Goal: Task Accomplishment & Management: Manage account settings

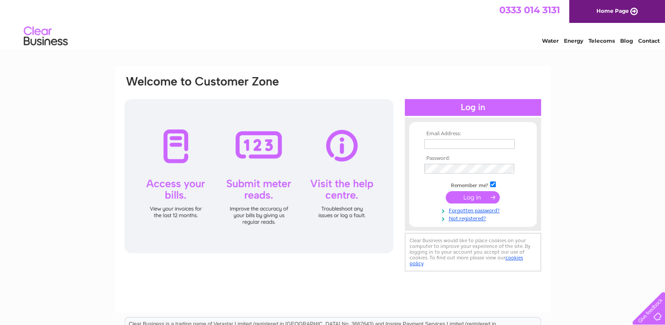
type input "[PERSON_NAME][EMAIL_ADDRESS][DOMAIN_NAME]"
click at [465, 193] on input "submit" at bounding box center [473, 197] width 54 height 12
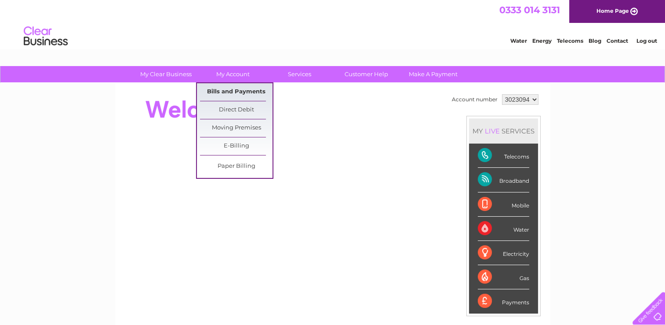
click at [236, 91] on link "Bills and Payments" at bounding box center [236, 92] width 73 height 18
click at [241, 91] on link "Bills and Payments" at bounding box center [236, 92] width 73 height 18
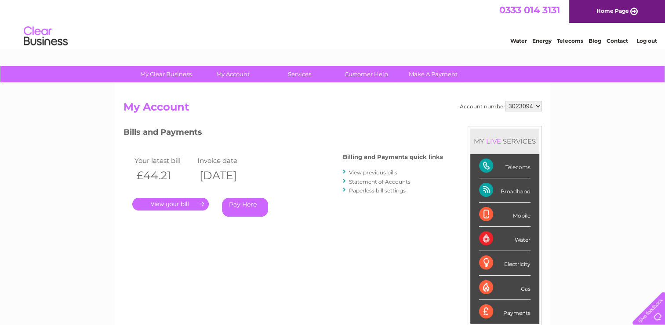
click at [183, 202] on link "." at bounding box center [170, 203] width 77 height 13
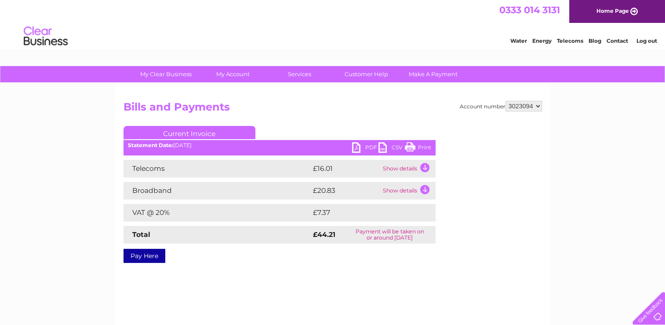
click at [354, 145] on link "PDF" at bounding box center [365, 148] width 26 height 13
click at [649, 41] on link "Log out" at bounding box center [646, 40] width 21 height 7
